Goal: Ask a question

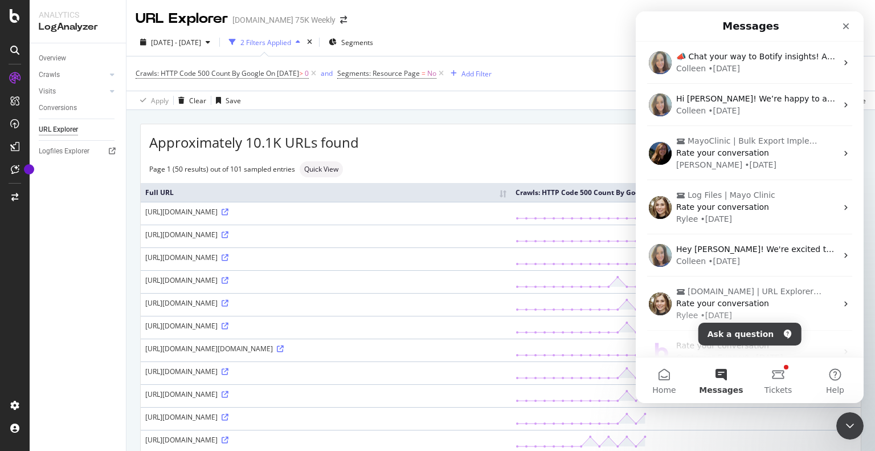
scroll to position [46, 0]
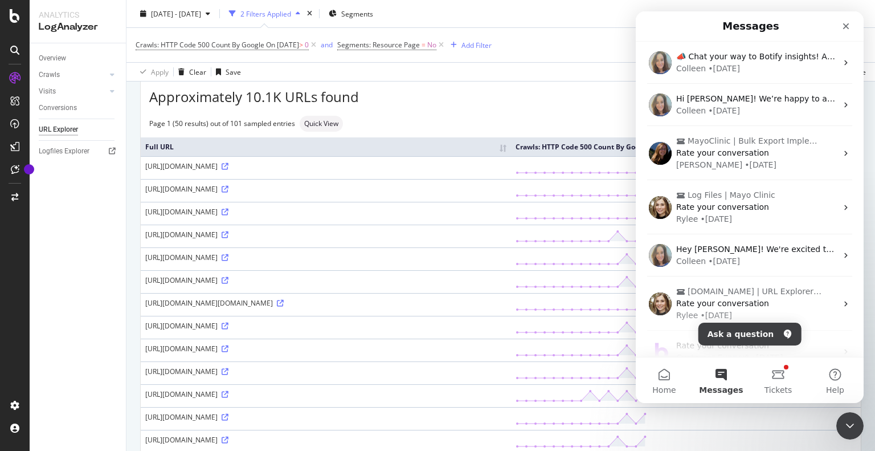
click at [722, 378] on button "Messages" at bounding box center [721, 380] width 57 height 46
click at [757, 333] on button "Ask a question" at bounding box center [750, 333] width 103 height 23
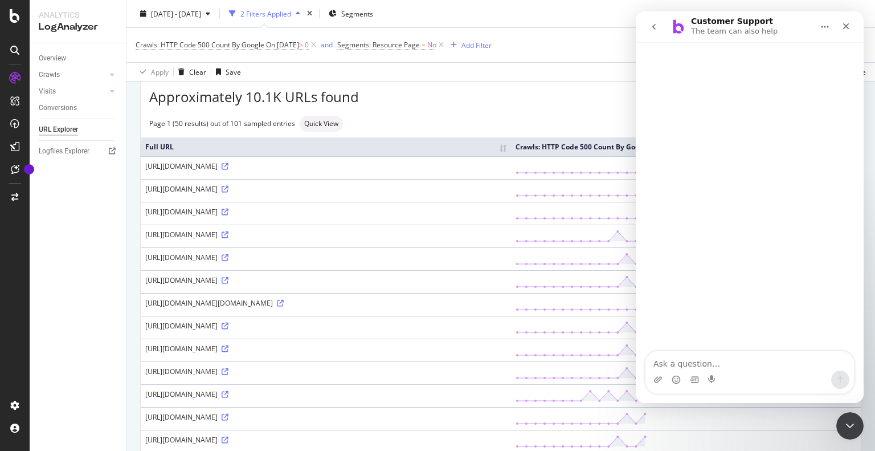
click at [737, 366] on textarea "Ask a question…" at bounding box center [750, 360] width 209 height 19
type textarea "T"
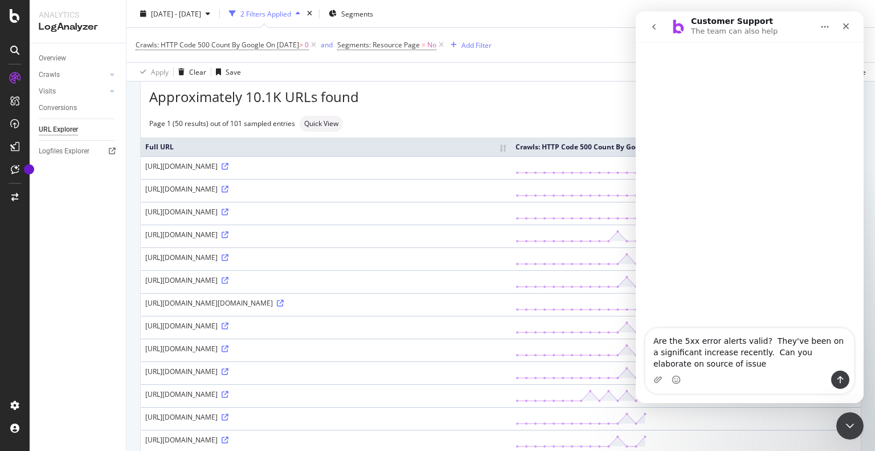
type textarea "Are the 5xx error alerts valid? They've been on a significant increase recently…"
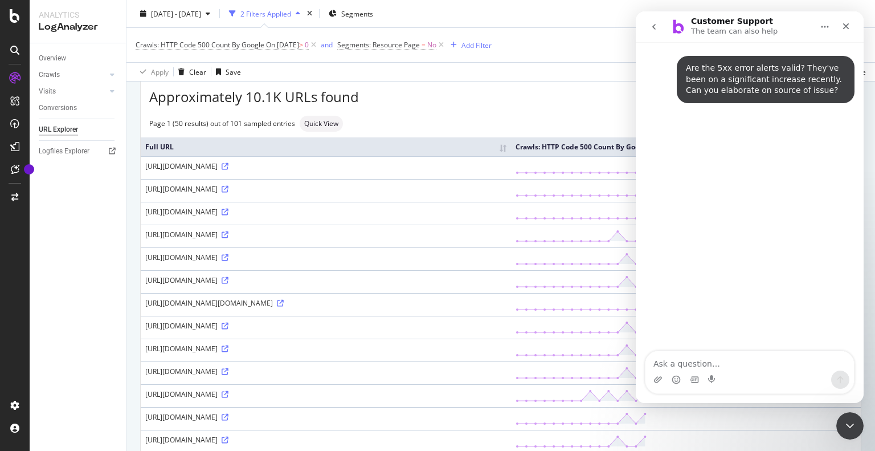
click at [737, 366] on textarea "Ask a question…" at bounding box center [750, 360] width 209 height 19
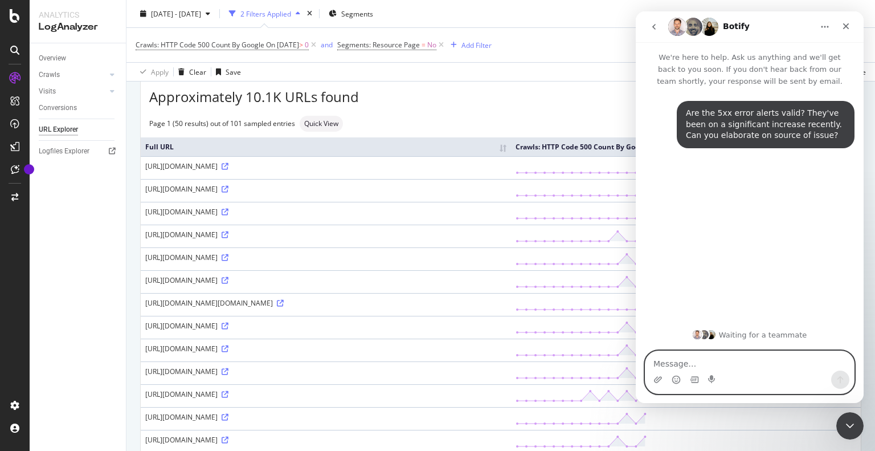
click at [713, 357] on textarea "Message…" at bounding box center [750, 360] width 209 height 19
paste textarea "[URL][DOMAIN_NAME][DOMAIN_NAME]"
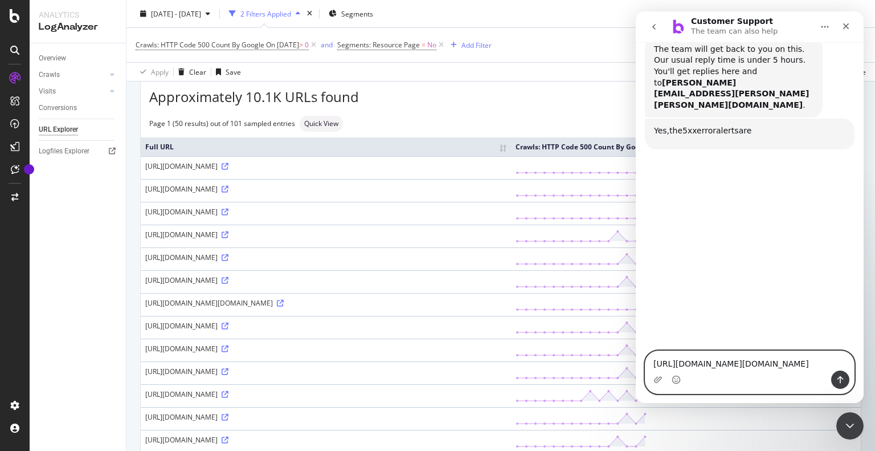
scroll to position [172, 0]
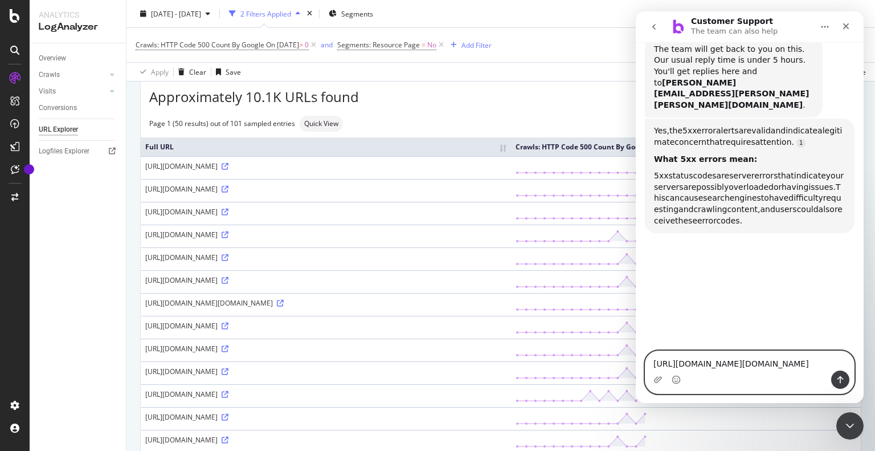
type textarea "[URL][DOMAIN_NAME][DOMAIN_NAME]"
click at [838, 378] on icon "Send a message…" at bounding box center [841, 379] width 6 height 7
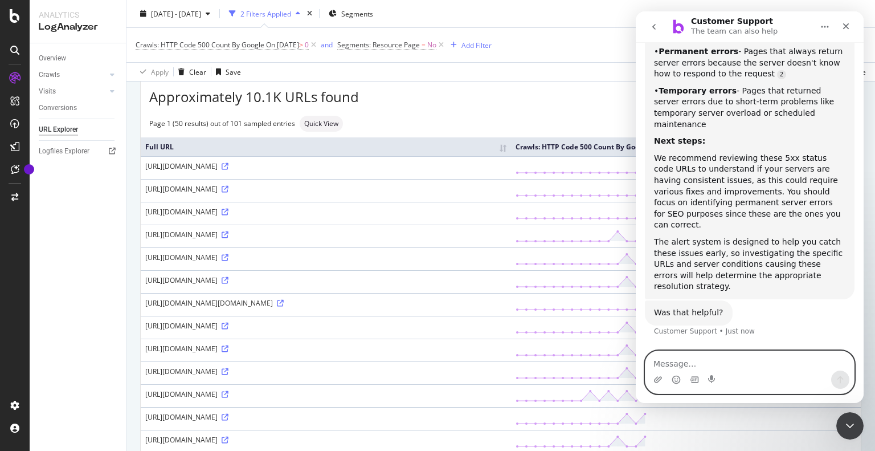
scroll to position [577, 0]
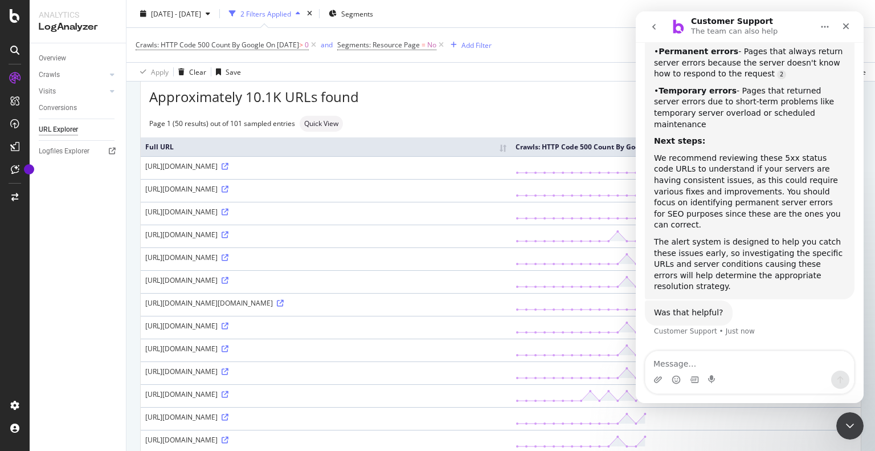
click at [751, 302] on div "Was that helpful? Customer Support • Just now" at bounding box center [750, 325] width 210 height 50
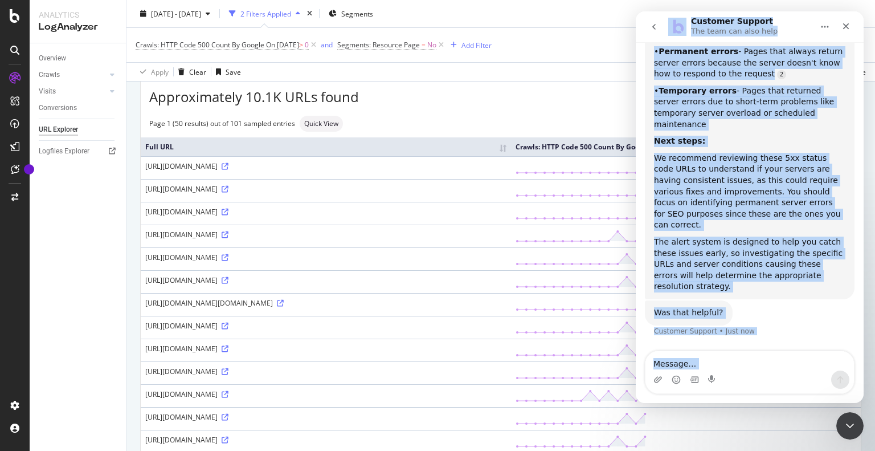
copy div "Loremips Dolorsi Ame cons adi elit sedd Ei'te inci ut labo. Etd ma aliquaen adm…"
